Goal: Information Seeking & Learning: Learn about a topic

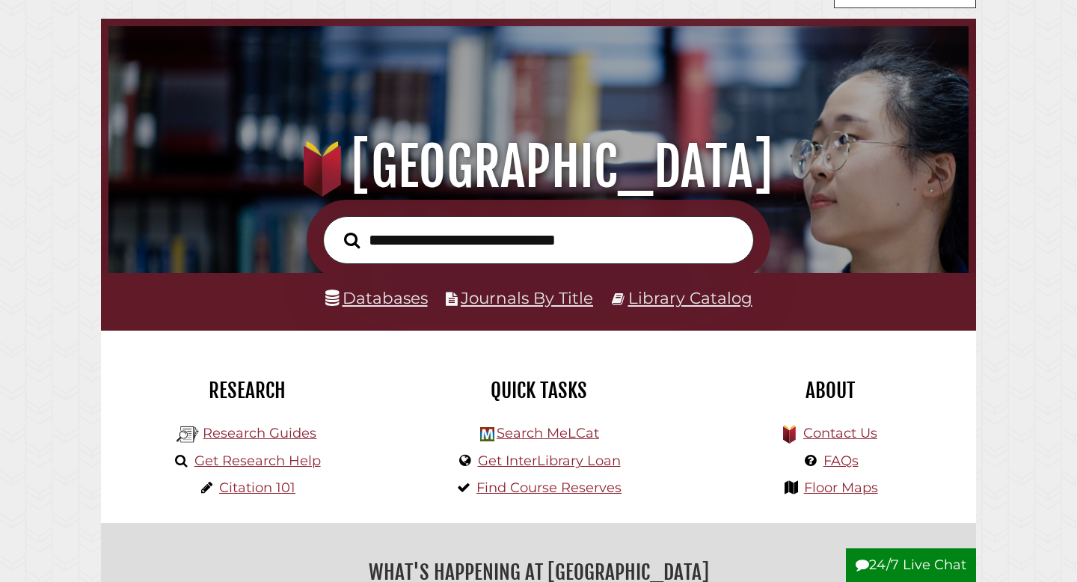
scroll to position [81, 0]
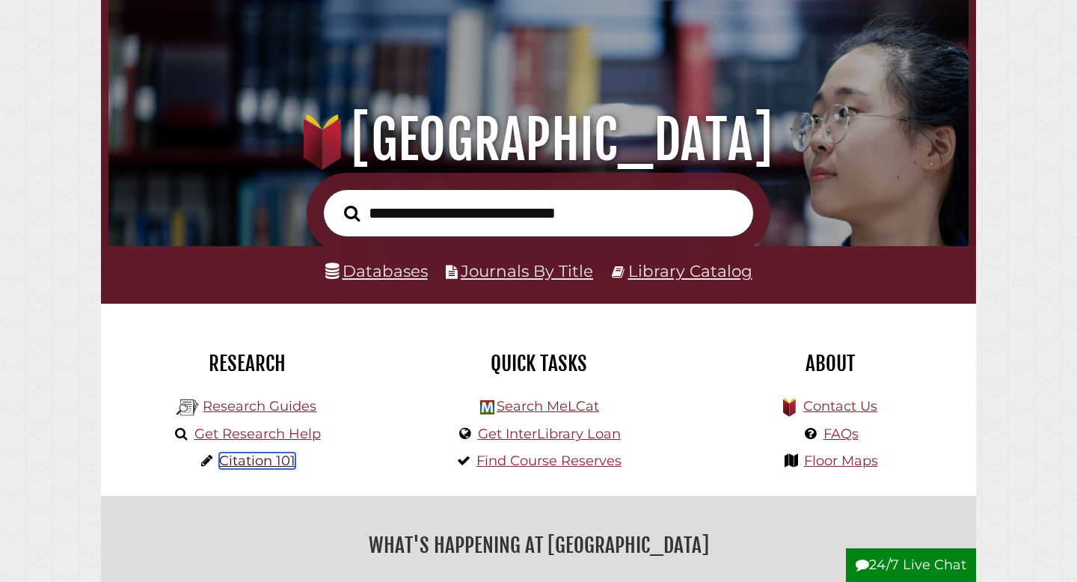
click at [257, 465] on link "Citation 101" at bounding box center [257, 461] width 76 height 16
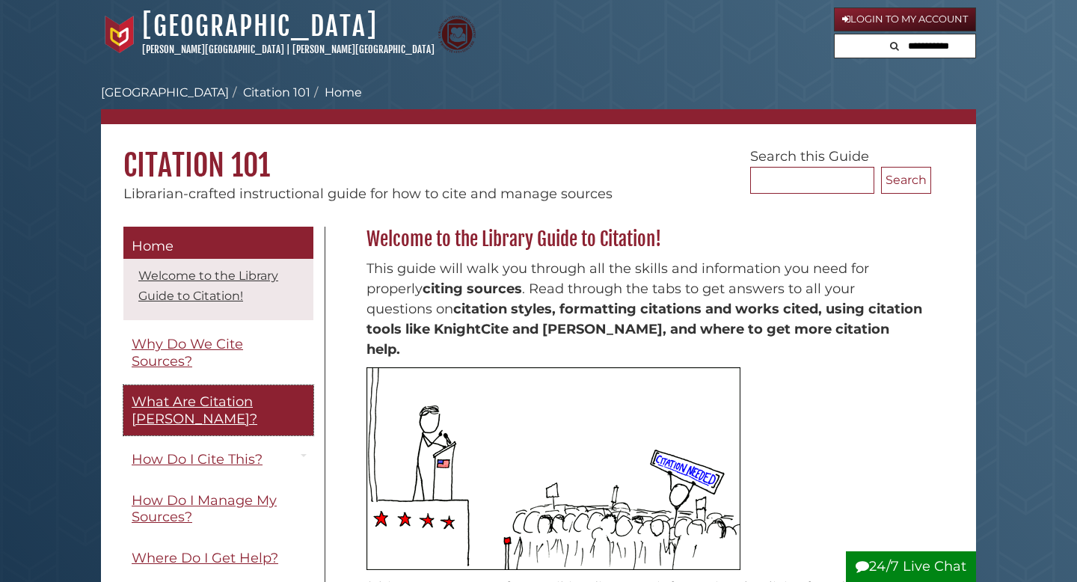
click at [245, 395] on span "What Are Citation [PERSON_NAME]?" at bounding box center [195, 411] width 126 height 34
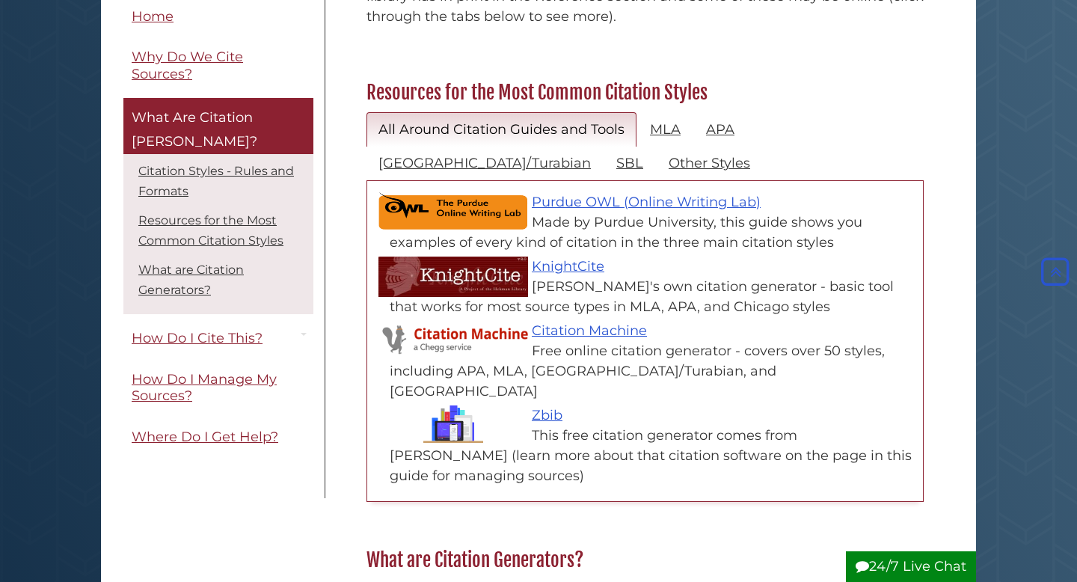
scroll to position [681, 0]
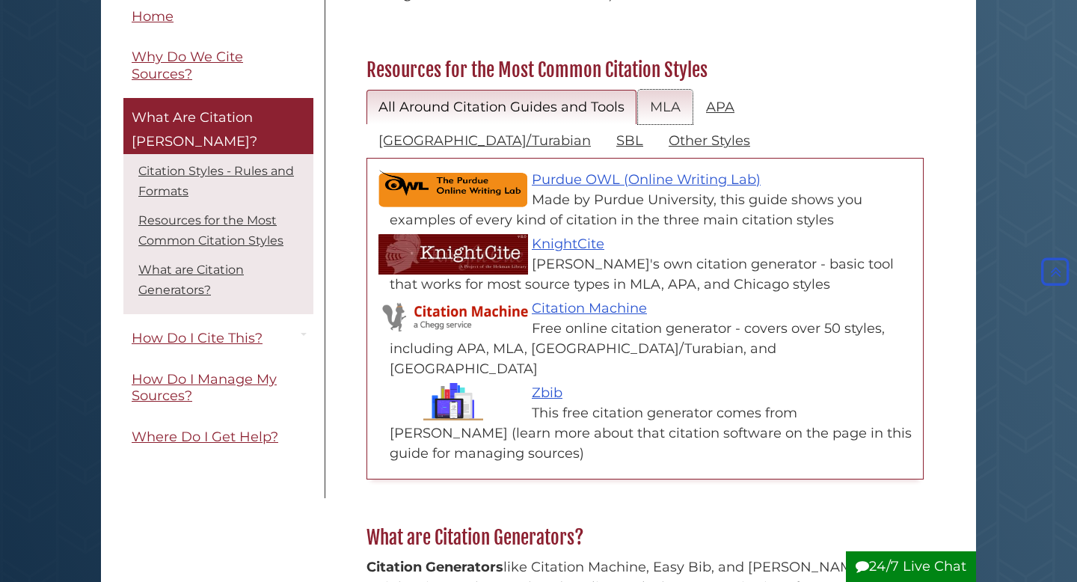
click at [664, 90] on link "MLA" at bounding box center [665, 107] width 55 height 35
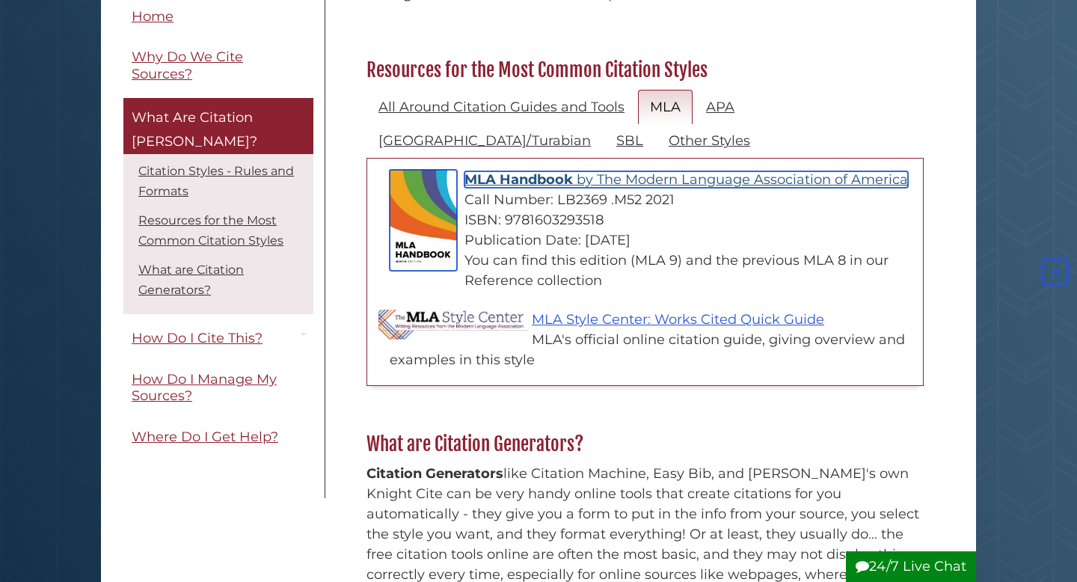
click at [548, 171] on span "MLA Handbook" at bounding box center [519, 179] width 108 height 16
click at [547, 171] on span "MLA Handbook" at bounding box center [519, 179] width 108 height 16
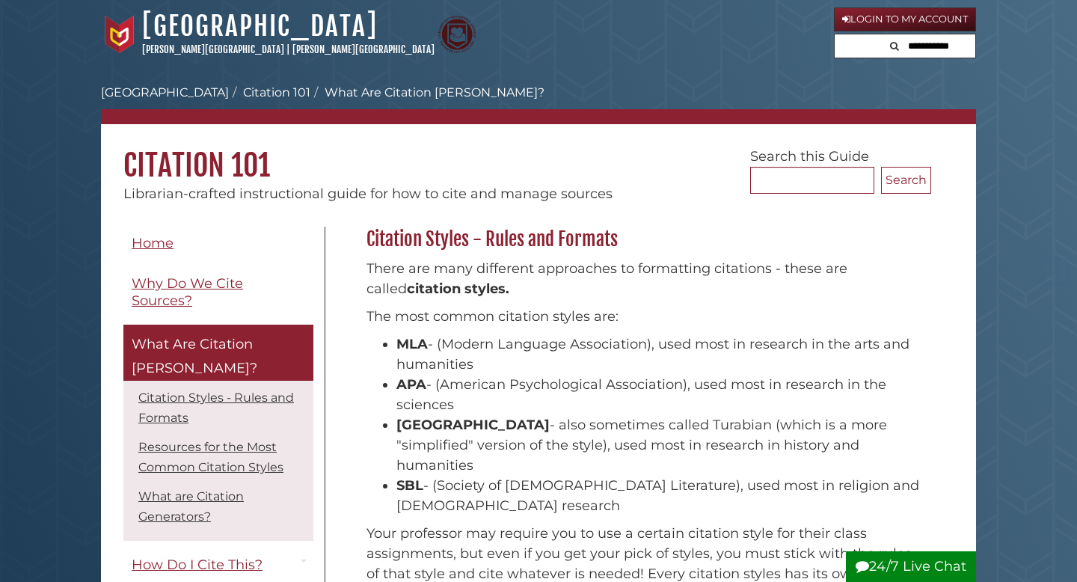
scroll to position [681, 0]
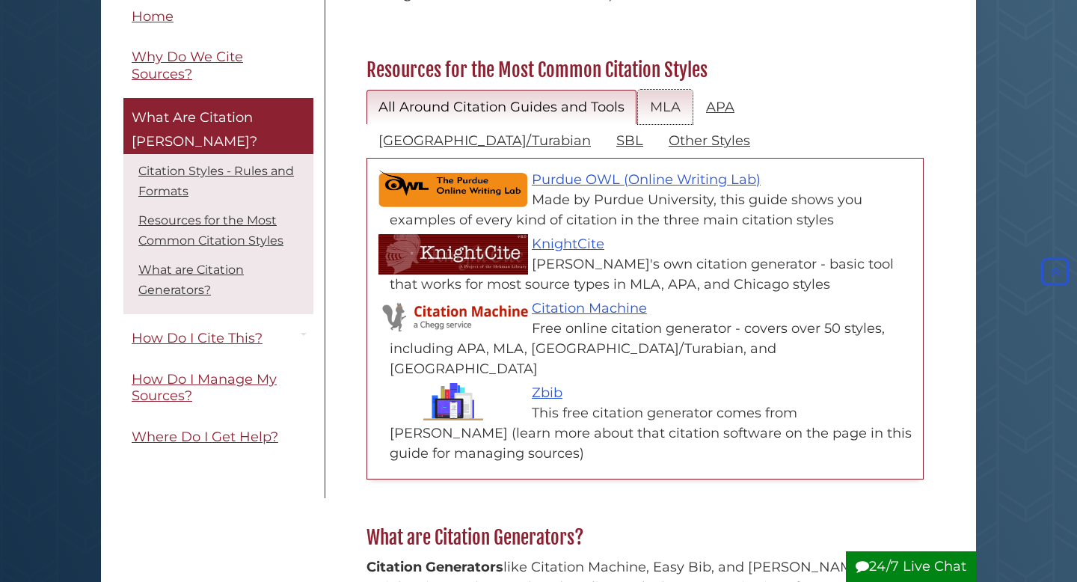
click at [679, 90] on link "MLA" at bounding box center [665, 107] width 55 height 35
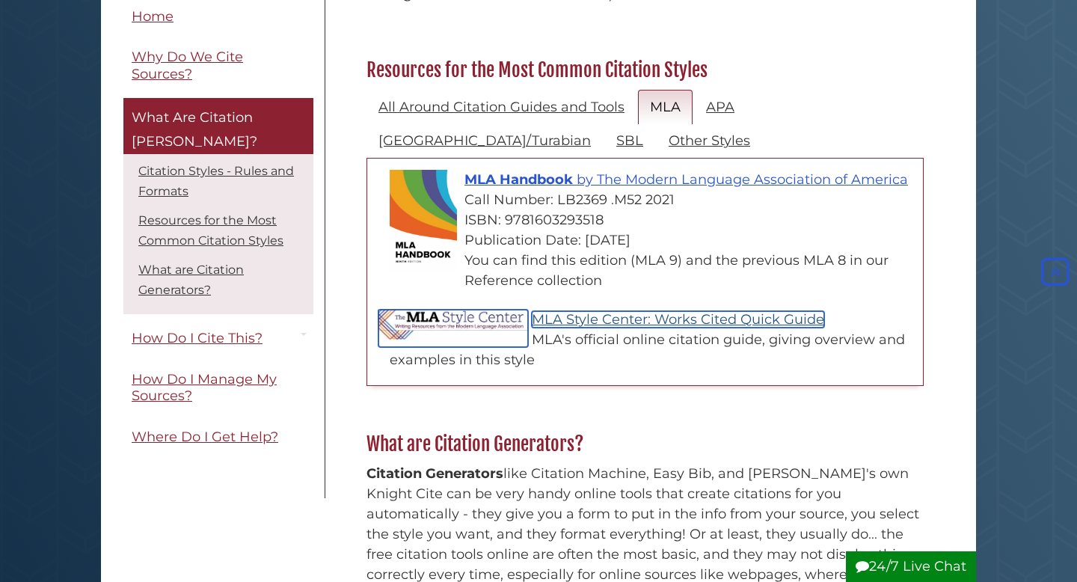
click at [554, 311] on link "MLA Style Center: Works Cited Quick Guide" at bounding box center [678, 319] width 293 height 16
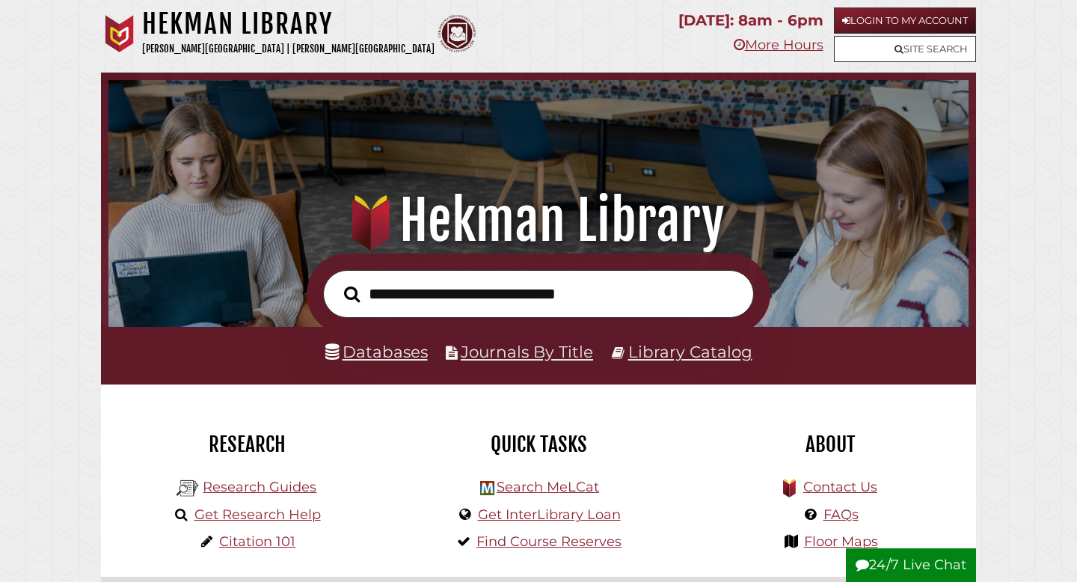
scroll to position [284, 853]
click at [521, 295] on input "text" at bounding box center [538, 294] width 431 height 49
type input "*********"
click at [337, 282] on button "Search" at bounding box center [352, 294] width 31 height 25
